Goal: Task Accomplishment & Management: Complete application form

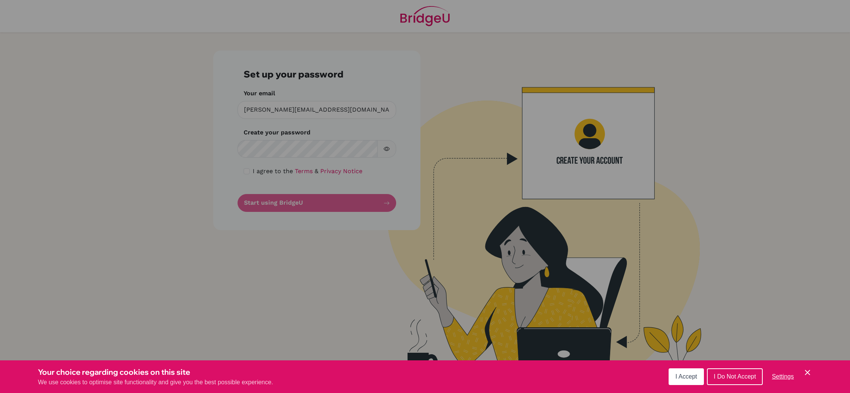
click at [690, 379] on span "I Accept" at bounding box center [686, 376] width 22 height 6
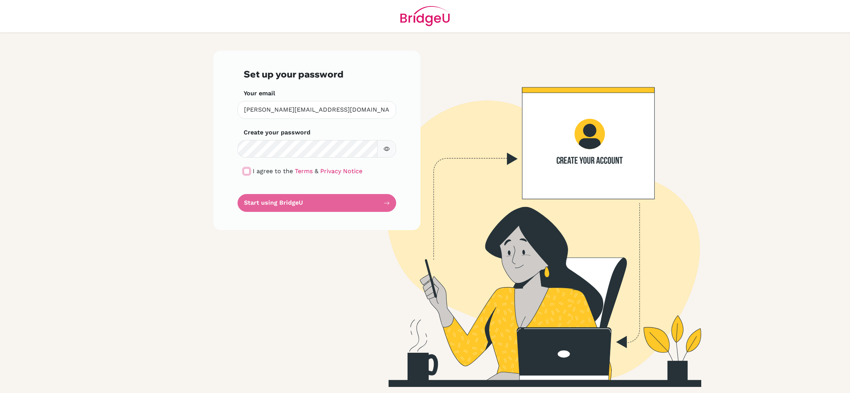
click at [249, 170] on input "checkbox" at bounding box center [247, 171] width 6 height 6
checkbox input "true"
click at [302, 204] on button "Start using BridgeU" at bounding box center [316, 203] width 159 height 18
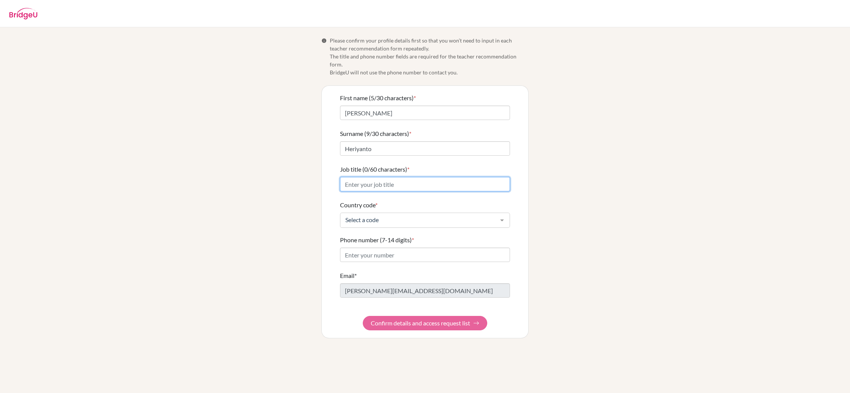
click at [444, 178] on input "Job title (0/60 characters) *" at bounding box center [425, 184] width 170 height 14
click at [373, 178] on input "Economics Teacher" at bounding box center [425, 184] width 170 height 14
click at [344, 177] on input "Economics and Business Teacher" at bounding box center [425, 184] width 170 height 14
type input "Cambridge A/AS Level Economics and Business Teacher"
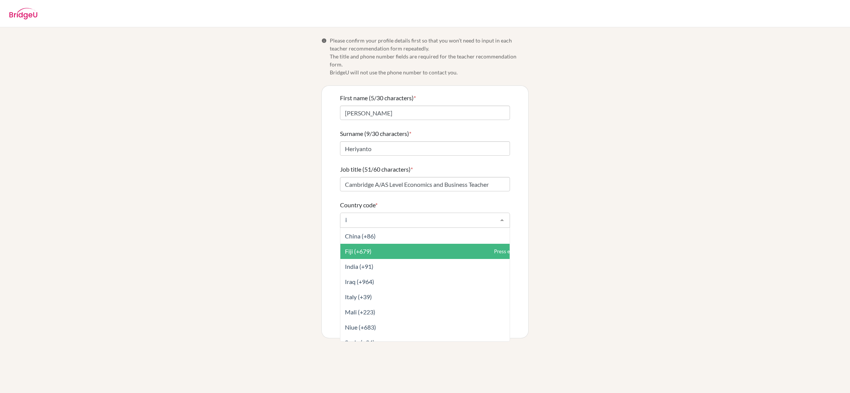
scroll to position [14, 0]
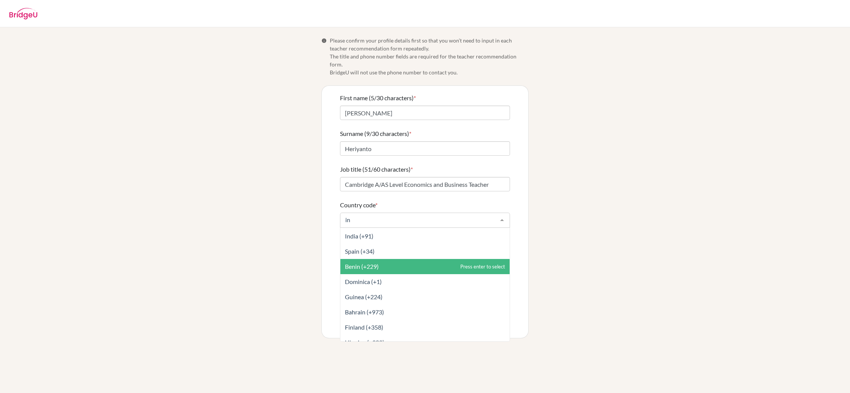
type input "ind"
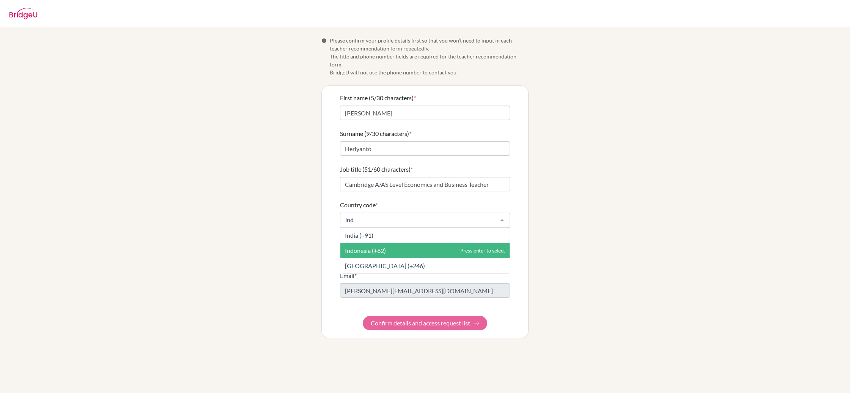
click at [409, 243] on span "Indonesia (+62)" at bounding box center [424, 250] width 169 height 15
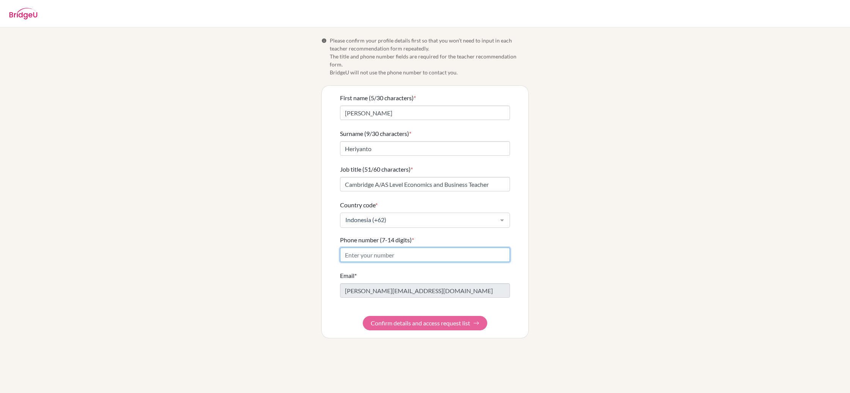
click at [426, 247] on input "Phone number (7-14 digits) *" at bounding box center [425, 254] width 170 height 14
click at [367, 249] on input "Phone number (7-14 digits) *" at bounding box center [425, 254] width 170 height 14
type input "811827576"
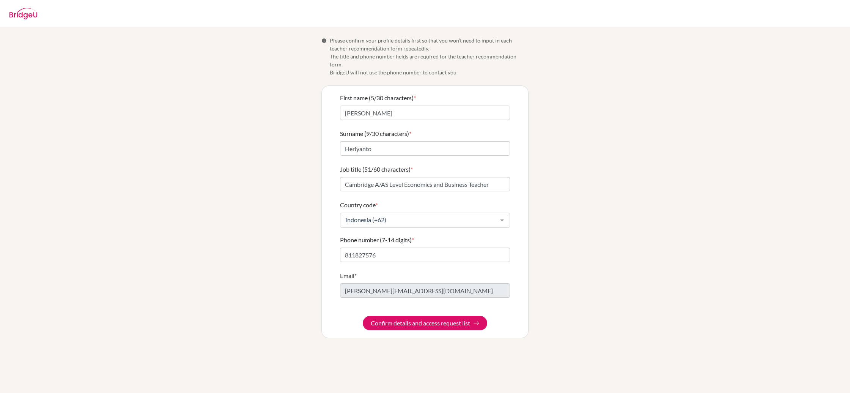
click at [335, 301] on div "First name (5/30 characters) * Erick Surname (9/30 characters) * Heriyanto Job …" at bounding box center [425, 212] width 206 height 252
click at [427, 317] on button "Confirm details and access request list" at bounding box center [425, 323] width 124 height 14
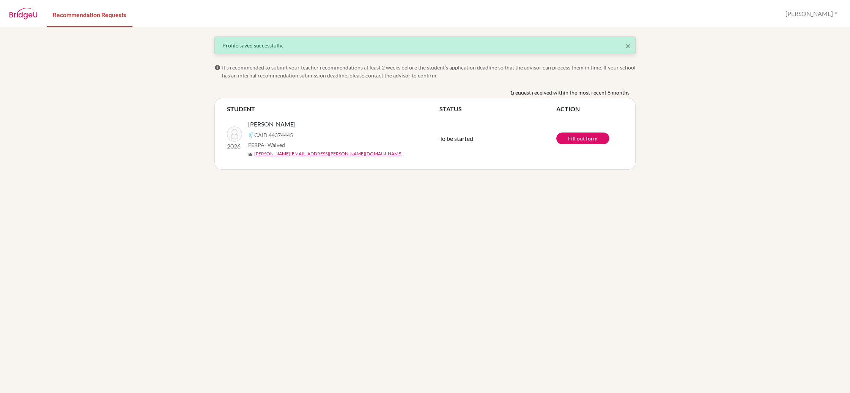
drag, startPoint x: 783, startPoint y: 95, endPoint x: 788, endPoint y: 58, distance: 36.7
click at [783, 95] on div "× Profile saved successfully. info It’s recommended to submit your teacher reco…" at bounding box center [425, 209] width 850 height 365
click at [576, 140] on link "Fill out form" at bounding box center [582, 138] width 53 height 12
